Goal: Information Seeking & Learning: Check status

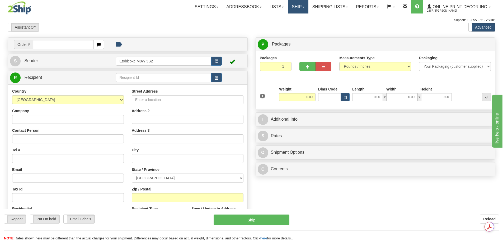
click at [291, 5] on link "Ship" at bounding box center [298, 6] width 20 height 13
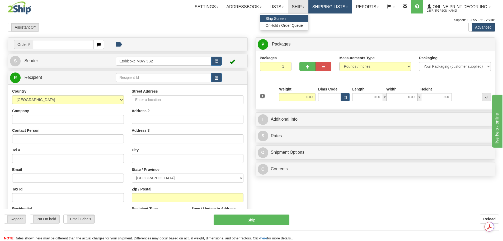
click at [320, 4] on link "Shipping lists" at bounding box center [330, 6] width 44 height 13
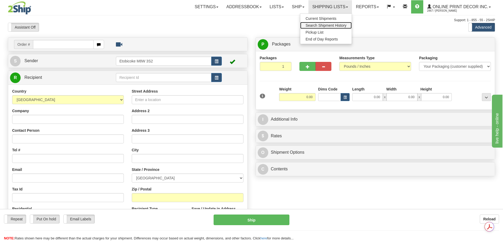
click at [321, 25] on span "Search Shipment History" at bounding box center [326, 25] width 41 height 4
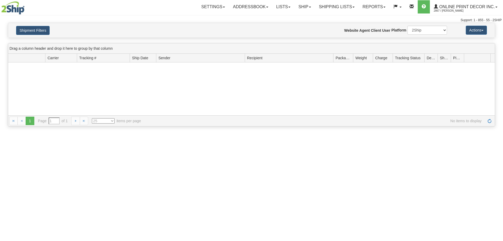
type input "From [DATE] To [DATE]"
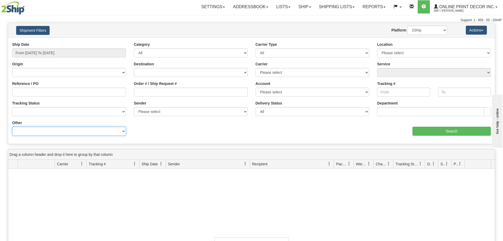
click at [34, 132] on select "Billing Account # Billing Type BOL # (LTL) Commodity Or Documents Consolidation…" at bounding box center [69, 130] width 114 height 9
select select "Recipient_ZIP"
click at [12, 126] on select "Billing Account # Billing Type BOL # (LTL) Commodity Or Documents Consolidation…" at bounding box center [69, 130] width 114 height 9
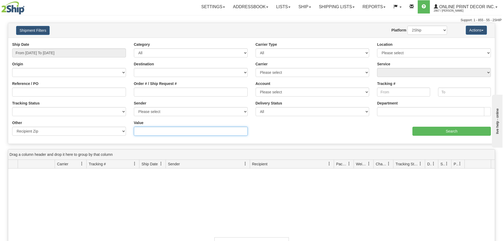
click at [161, 131] on input "Value" at bounding box center [191, 130] width 114 height 9
paste input "V1J 1Y5"
type input "V1J 1Y5"
type input "[DATE]"
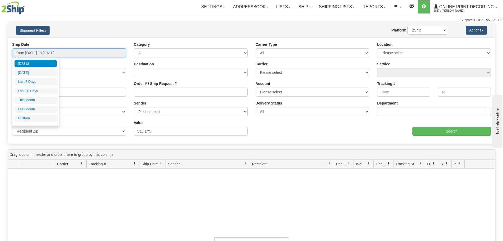
click at [89, 54] on input "From [DATE] To [DATE]" at bounding box center [69, 52] width 114 height 9
type input "[DATE]"
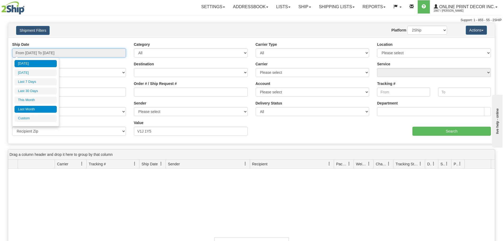
type input "[DATE]"
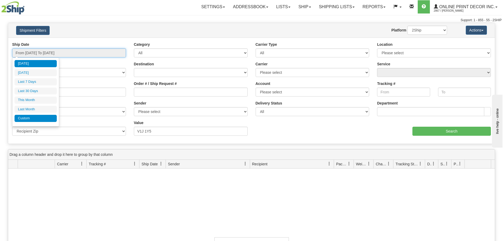
type input "[DATE]"
click at [41, 115] on li "Custom" at bounding box center [36, 118] width 42 height 7
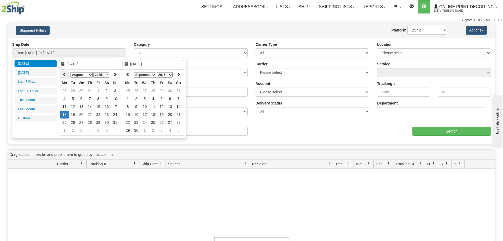
click at [62, 71] on th at bounding box center [64, 75] width 8 height 8
click at [63, 73] on icon at bounding box center [65, 74] width 4 height 4
click at [66, 75] on icon at bounding box center [65, 74] width 4 height 4
type input "[DATE]"
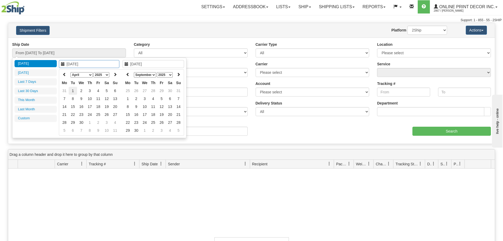
click at [73, 91] on td "1" at bounding box center [73, 91] width 8 height 8
click at [154, 74] on select "January February March April May June July August September October November De…" at bounding box center [145, 74] width 22 height 5
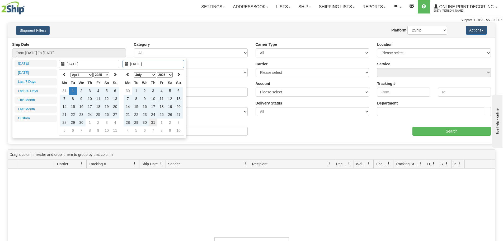
type input "[DATE]"
click at [156, 123] on td "31" at bounding box center [153, 122] width 8 height 8
type input "From [DATE] To [DATE]"
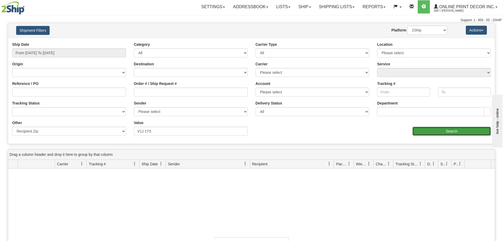
click at [449, 135] on input "Search" at bounding box center [451, 130] width 78 height 9
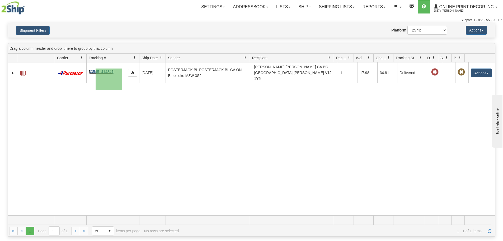
drag, startPoint x: 120, startPoint y: 68, endPoint x: 96, endPoint y: 90, distance: 32.9
click at [96, 90] on div "30913290 2867 335451414841 [DATE] [DATE] 01:02:38 PM POSTERJACK BL POSTERJACK B…" at bounding box center [251, 138] width 487 height 153
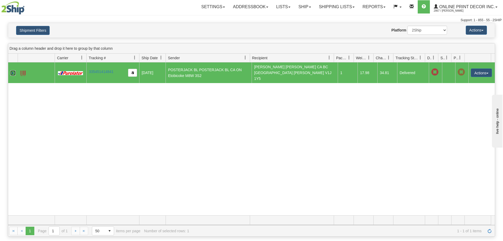
click at [13, 70] on link "Expand" at bounding box center [12, 72] width 5 height 5
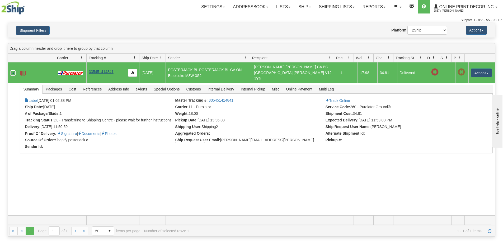
drag, startPoint x: 119, startPoint y: 67, endPoint x: 92, endPoint y: 69, distance: 26.4
click at [92, 69] on td "335451414841" at bounding box center [112, 72] width 53 height 21
